Goal: Task Accomplishment & Management: Complete application form

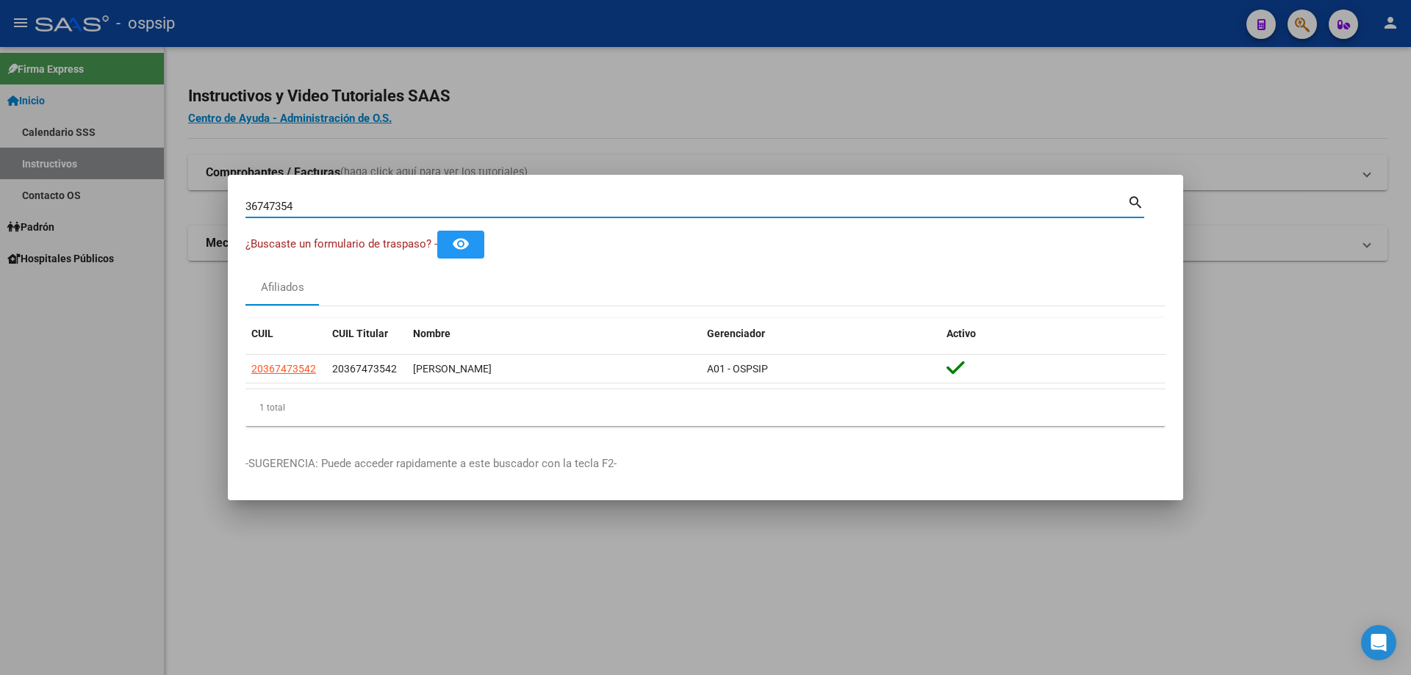
click at [578, 200] on input "36747354" at bounding box center [686, 206] width 882 height 13
click at [578, 202] on input "36747354" at bounding box center [686, 206] width 882 height 13
paste input "23096419"
type input "23096419"
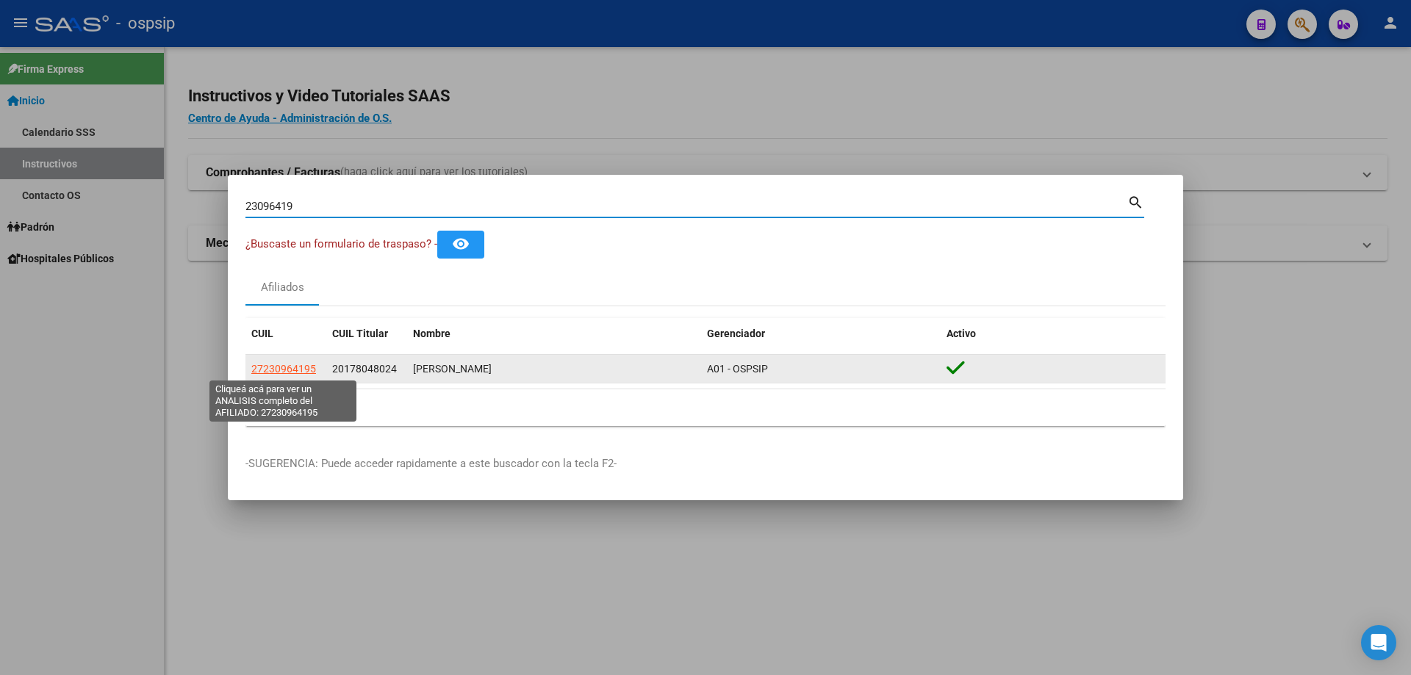
click at [281, 373] on span "27230964195" at bounding box center [283, 369] width 65 height 12
type textarea "27230964195"
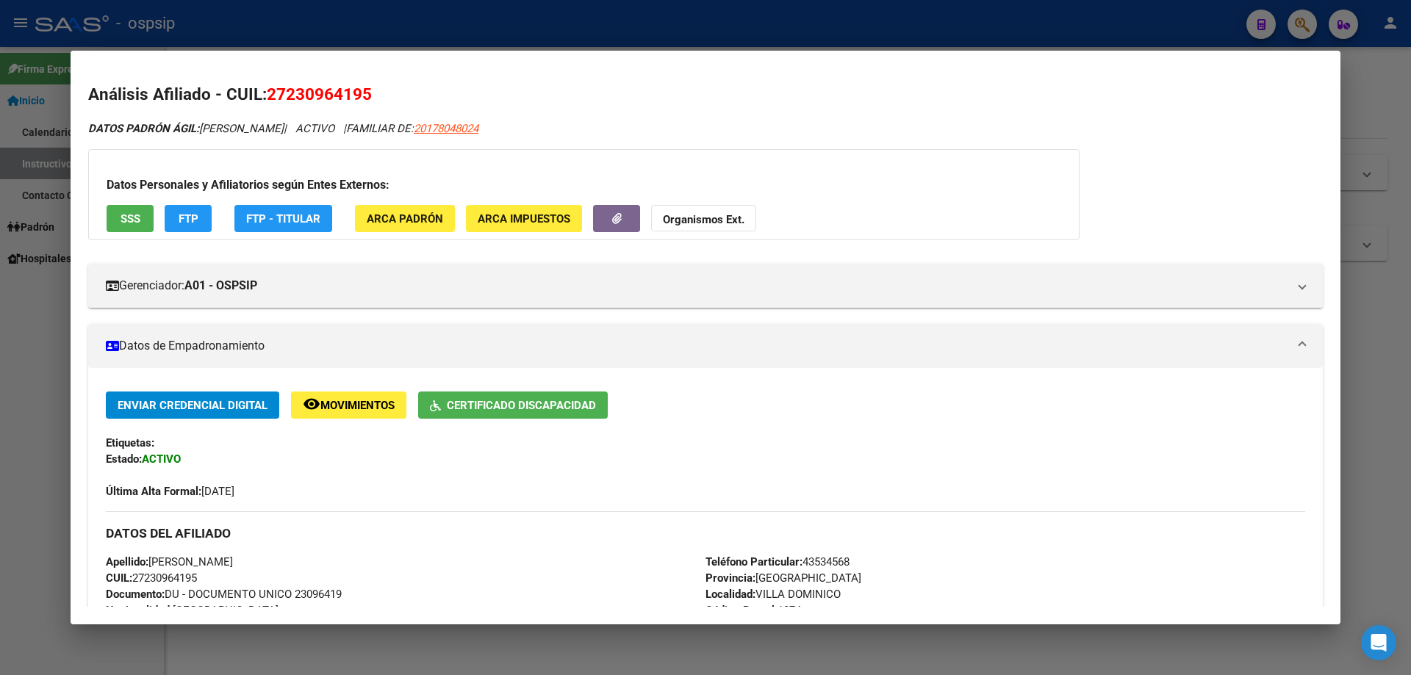
click at [206, 338] on mat-panel-title "Datos de Empadronamiento" at bounding box center [697, 346] width 1182 height 18
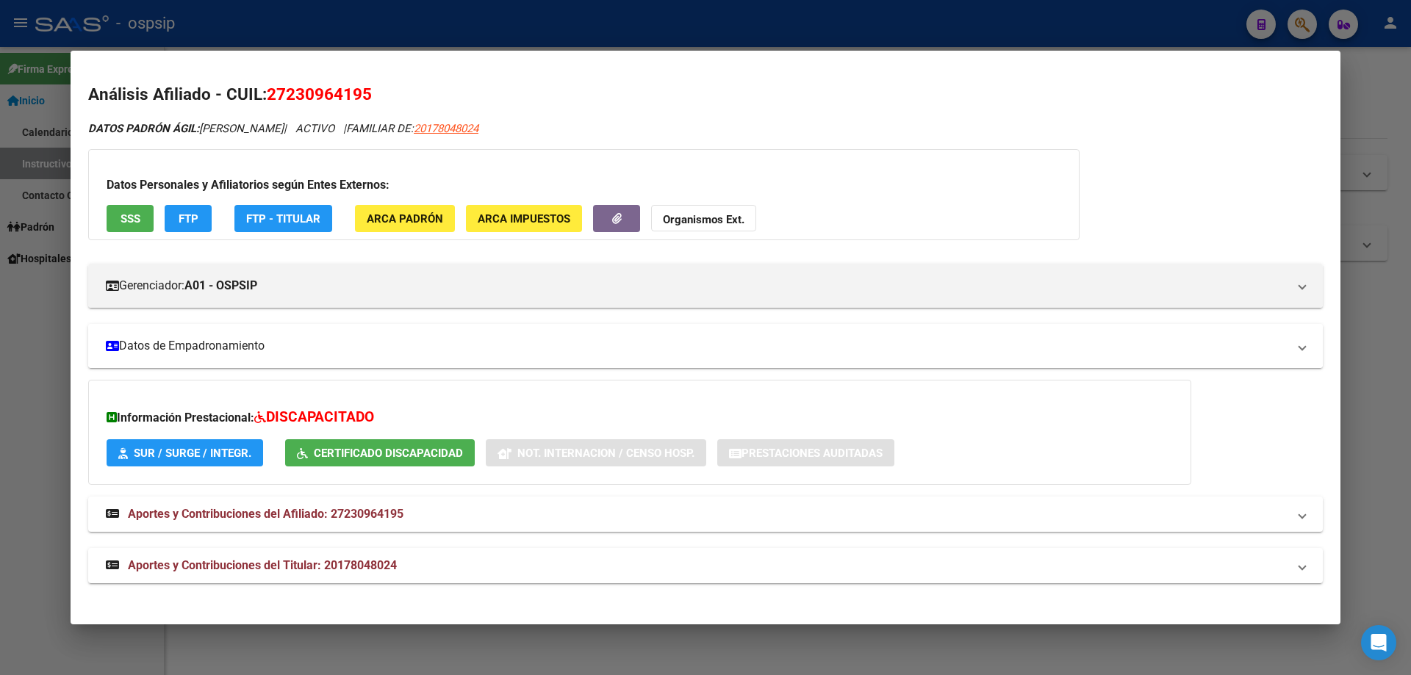
click at [206, 338] on mat-panel-title "Datos de Empadronamiento" at bounding box center [697, 346] width 1182 height 18
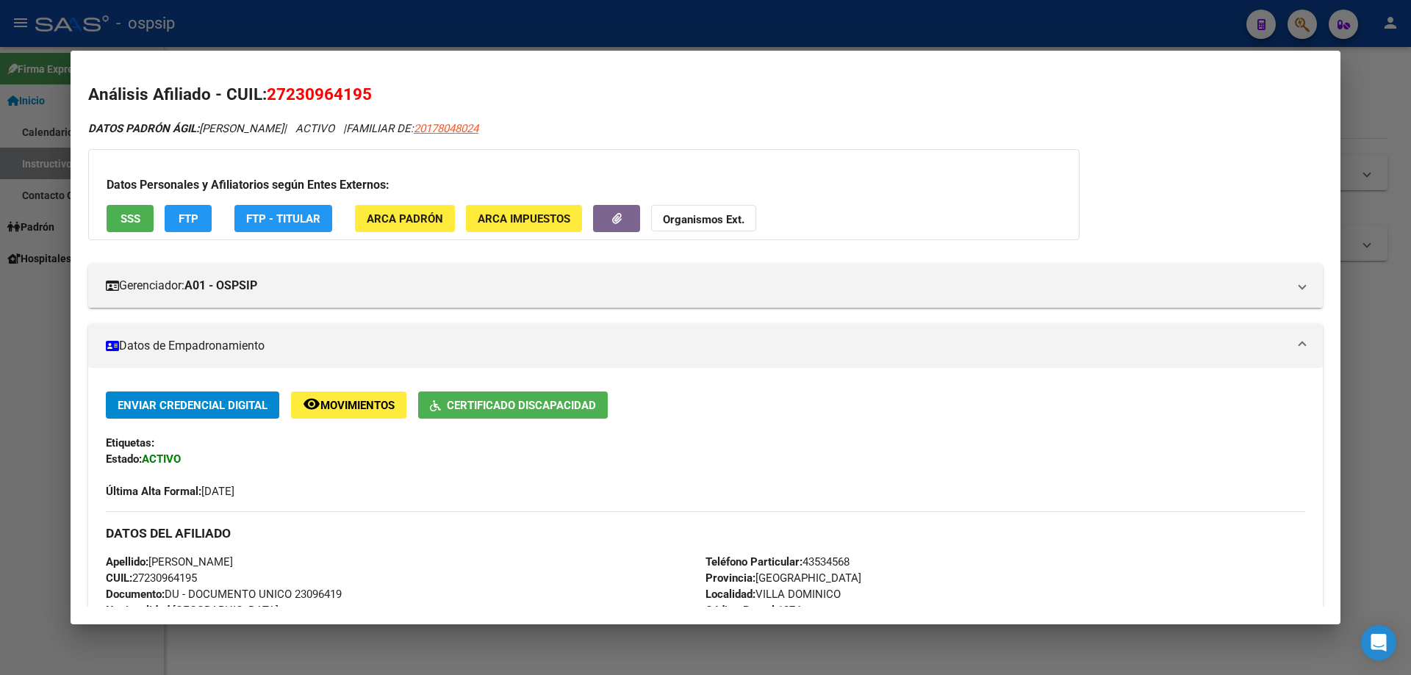
click at [618, 214] on icon "button" at bounding box center [617, 218] width 10 height 11
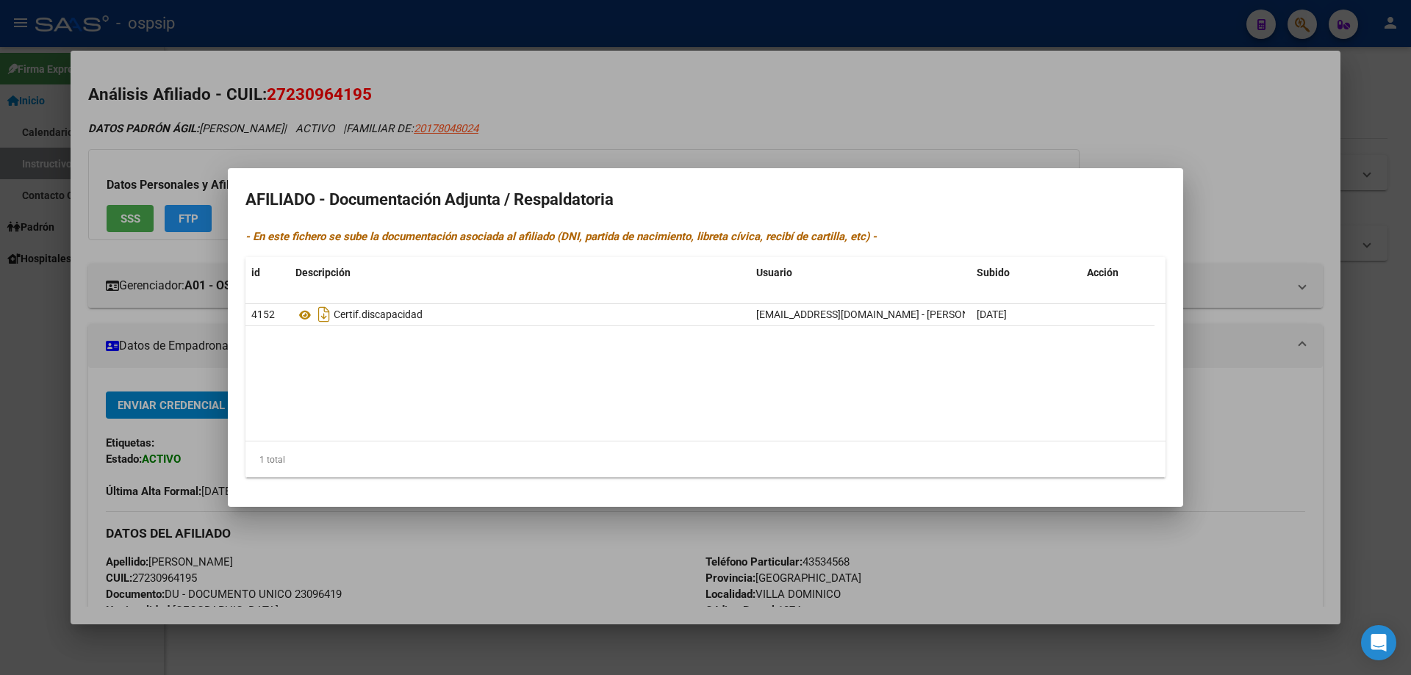
click at [156, 319] on div at bounding box center [705, 337] width 1411 height 675
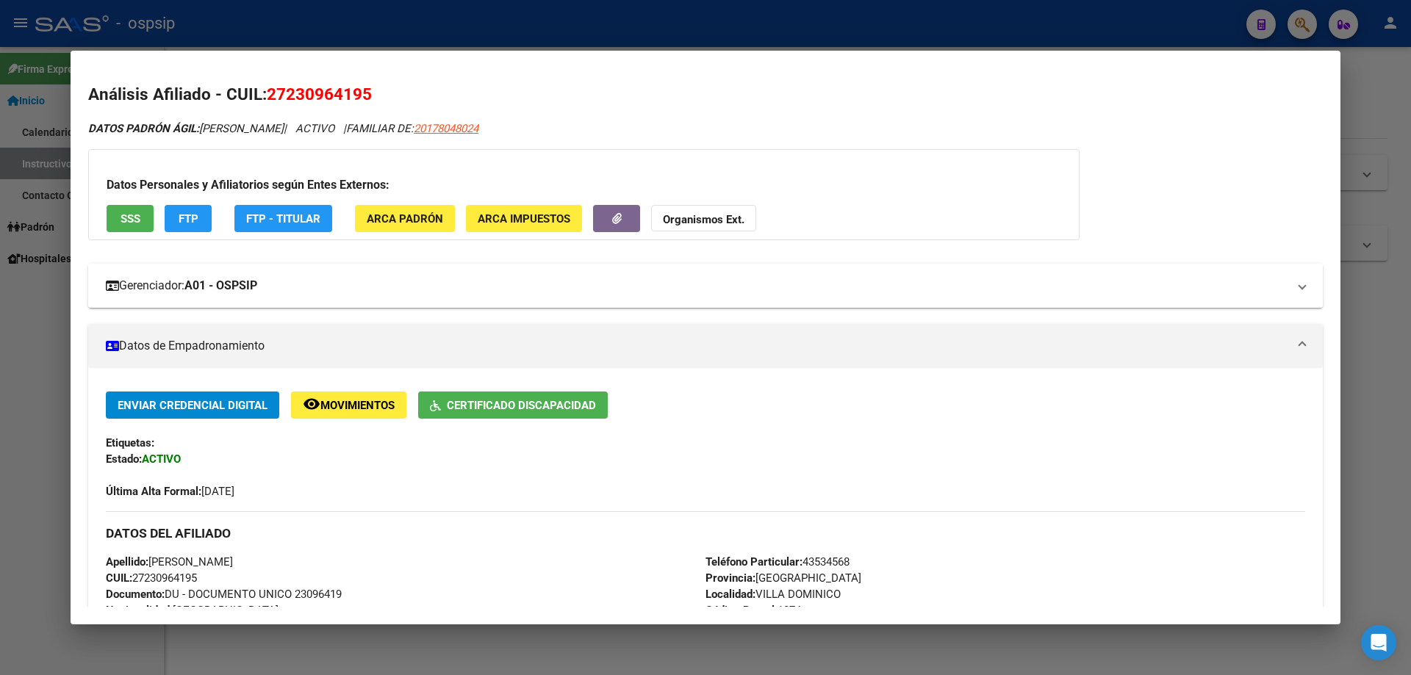
click at [170, 295] on mat-expansion-panel-header "Gerenciador: A01 - OSPSIP" at bounding box center [705, 286] width 1234 height 44
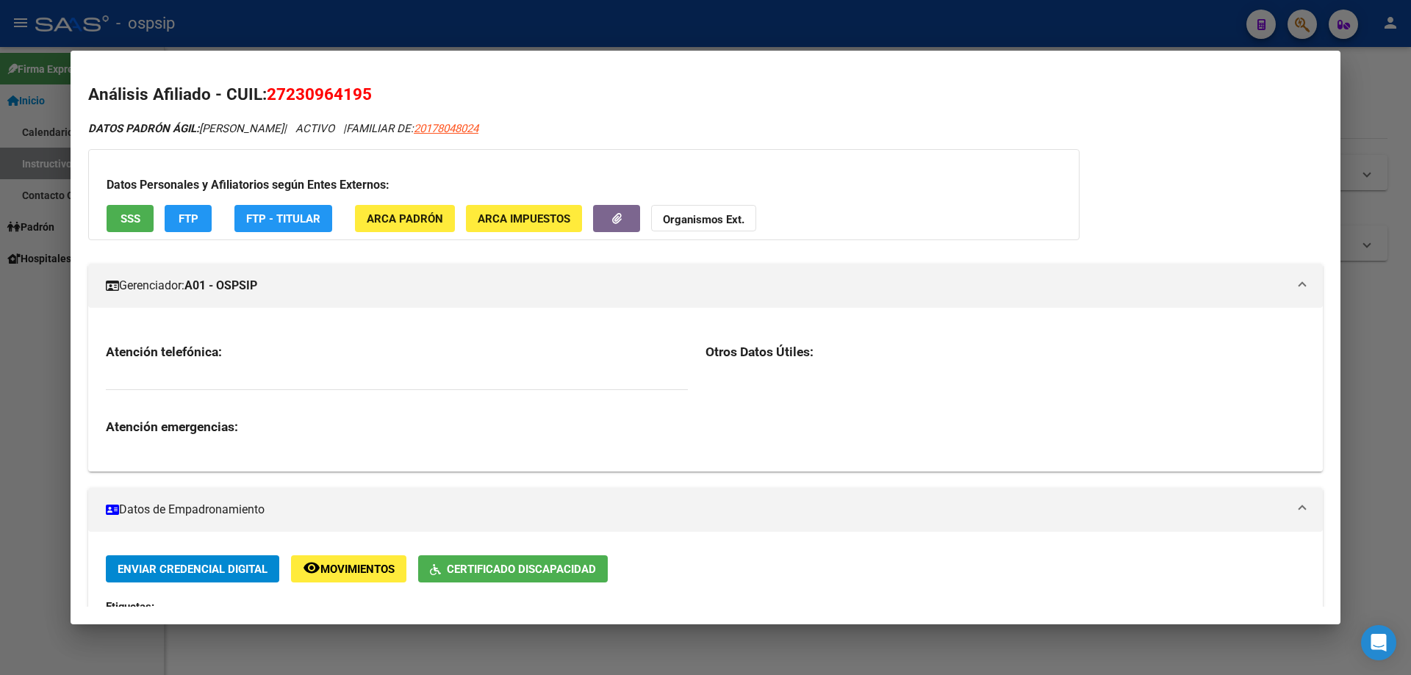
click at [170, 291] on mat-panel-title "Gerenciador: A01 - OSPSIP" at bounding box center [697, 286] width 1182 height 18
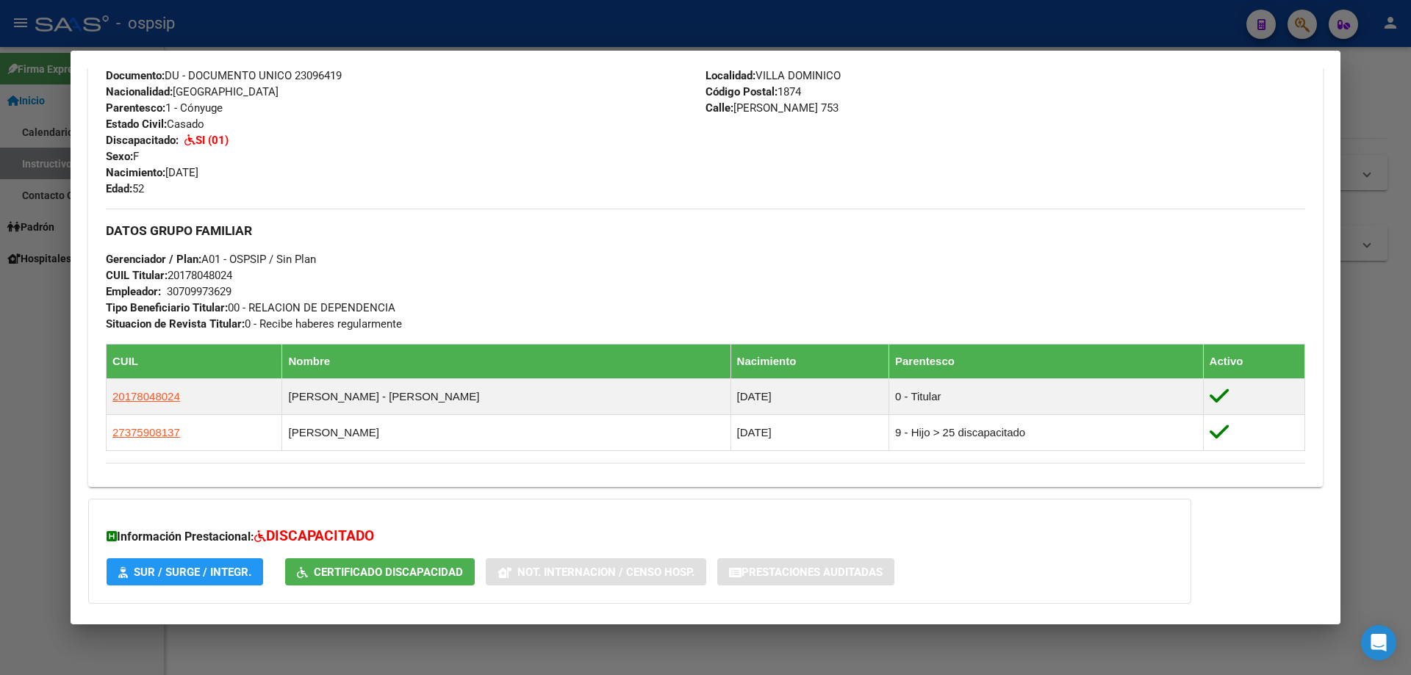
scroll to position [631, 0]
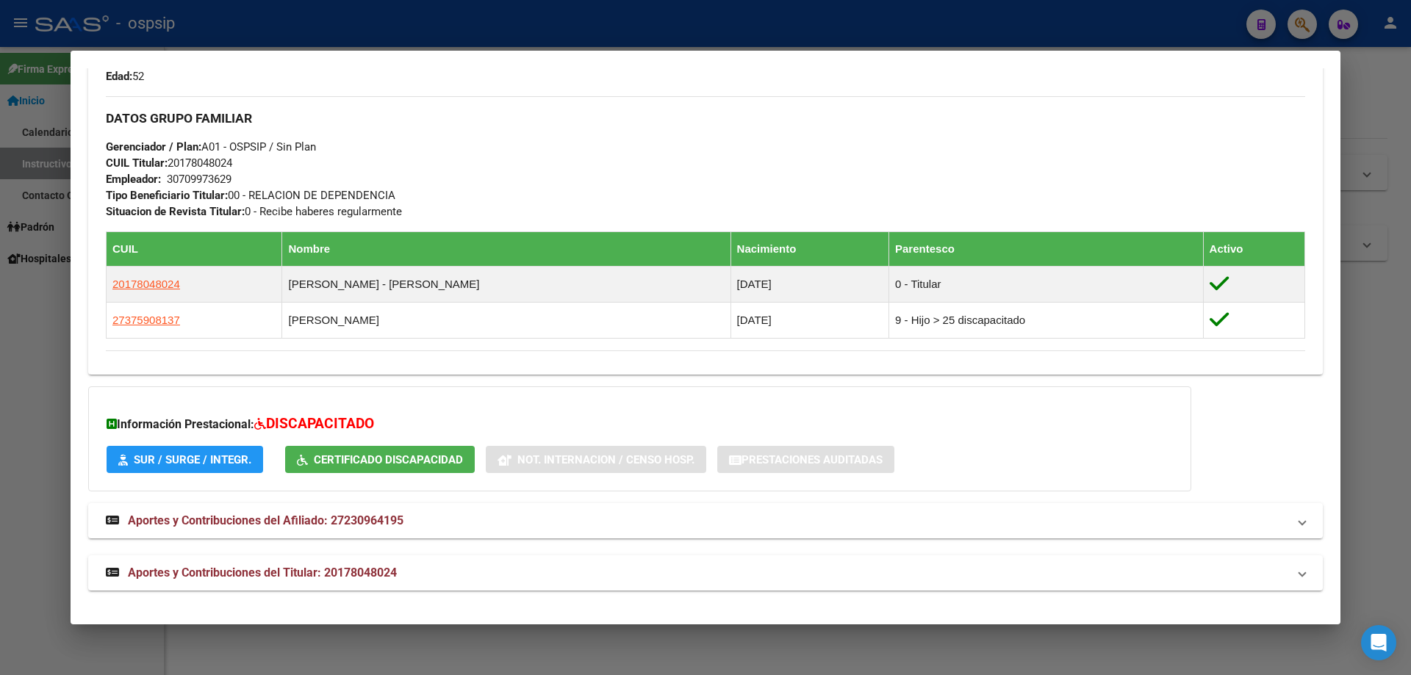
drag, startPoint x: 23, startPoint y: 272, endPoint x: 24, endPoint y: 221, distance: 50.7
click at [21, 263] on div at bounding box center [705, 337] width 1411 height 675
